Goal: Information Seeking & Learning: Check status

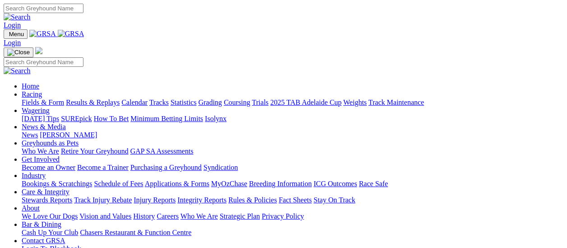
click at [104, 98] on link "Results & Replays" at bounding box center [93, 102] width 54 height 8
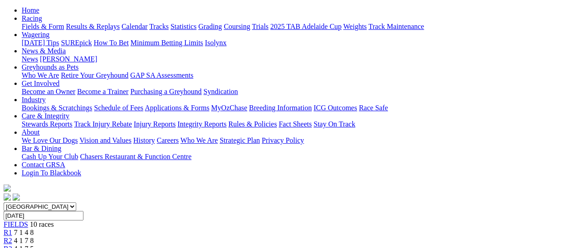
scroll to position [90, 0]
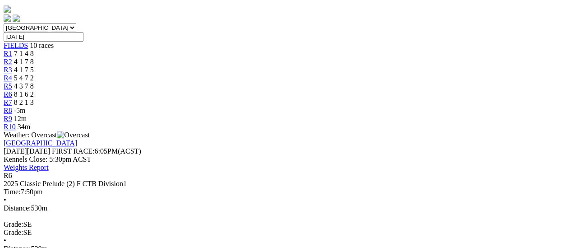
scroll to position [90, 0]
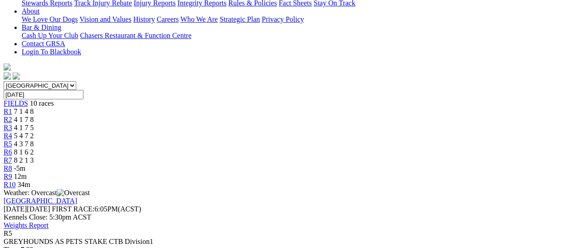
scroll to position [90, 0]
